Goal: Transaction & Acquisition: Obtain resource

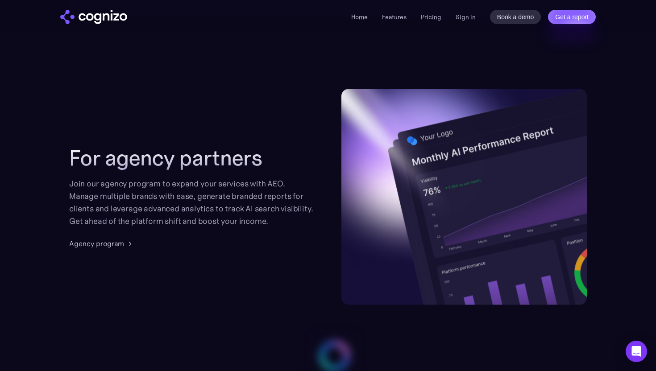
scroll to position [2314, 0]
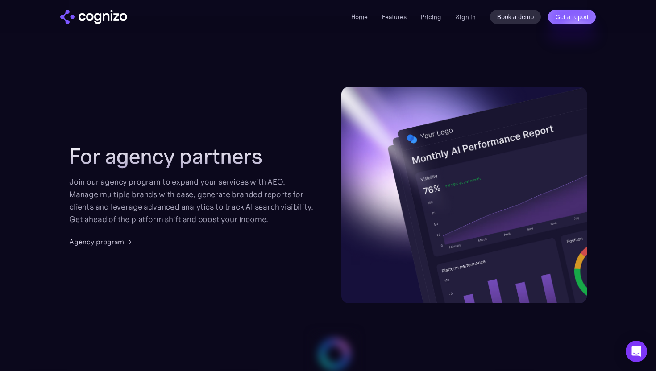
click at [416, 24] on div "Home Features Pricing Book a demo Get a report Sign in Book a demo Get a report" at bounding box center [473, 17] width 245 height 14
click at [424, 22] on div "Home Features Pricing Book a demo Get a report Sign in Book a demo Get a report" at bounding box center [473, 17] width 245 height 14
click at [431, 16] on link "Pricing" at bounding box center [431, 17] width 21 height 8
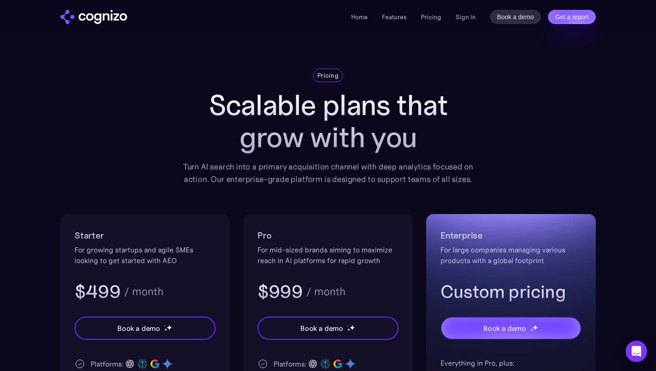
click at [382, 21] on ul "Home Features Pricing Book a demo Get a report" at bounding box center [396, 17] width 90 height 11
click at [388, 17] on link "Features" at bounding box center [394, 17] width 25 height 8
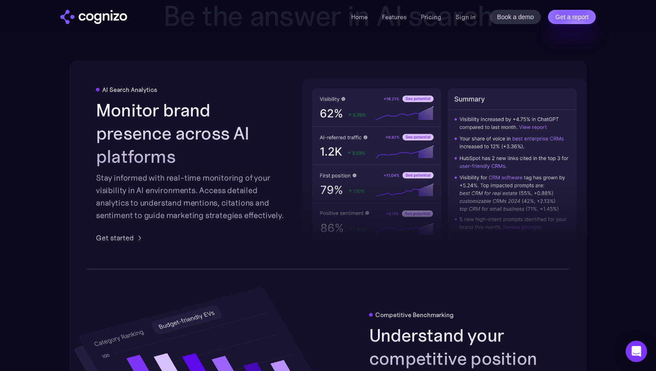
scroll to position [1589, 0]
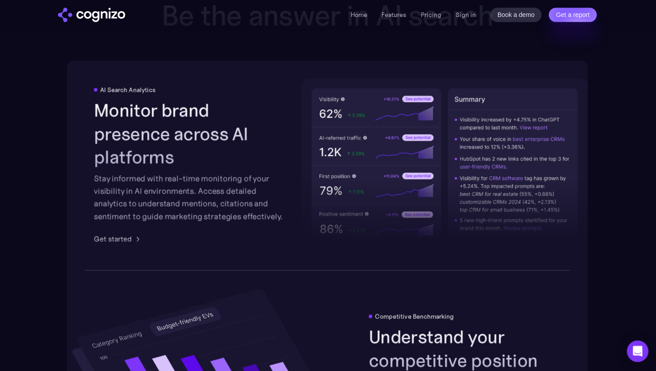
click at [413, 127] on div at bounding box center [444, 187] width 285 height 131
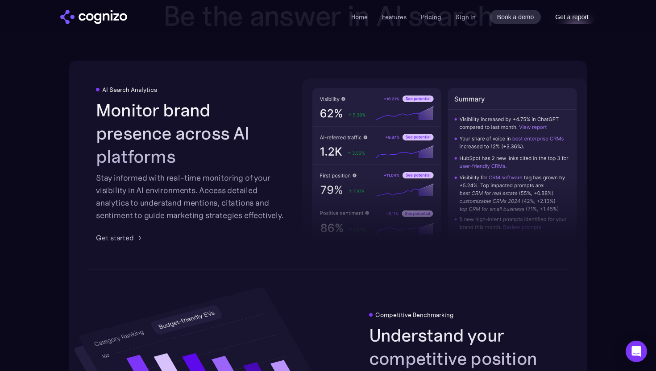
click at [567, 17] on link "Get a report" at bounding box center [572, 17] width 48 height 14
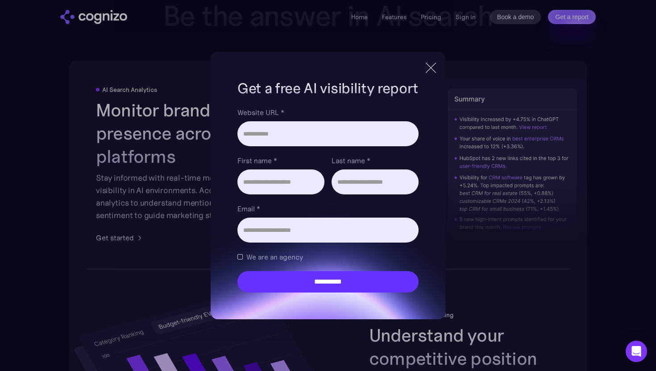
click at [503, 145] on div "**********" at bounding box center [328, 185] width 656 height 371
click at [430, 65] on div at bounding box center [431, 68] width 15 height 16
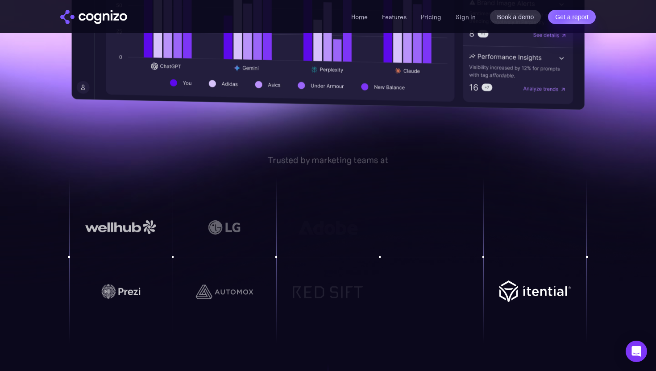
scroll to position [544, 0]
